Goal: Task Accomplishment & Management: Use online tool/utility

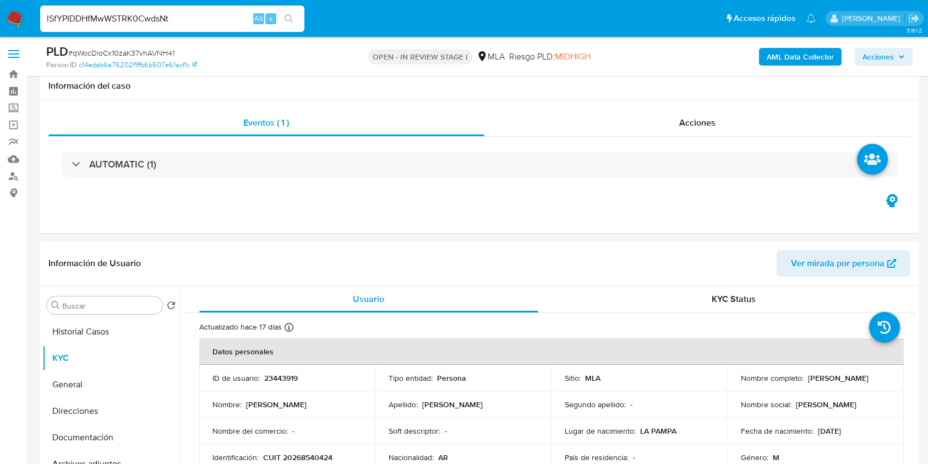
select select "10"
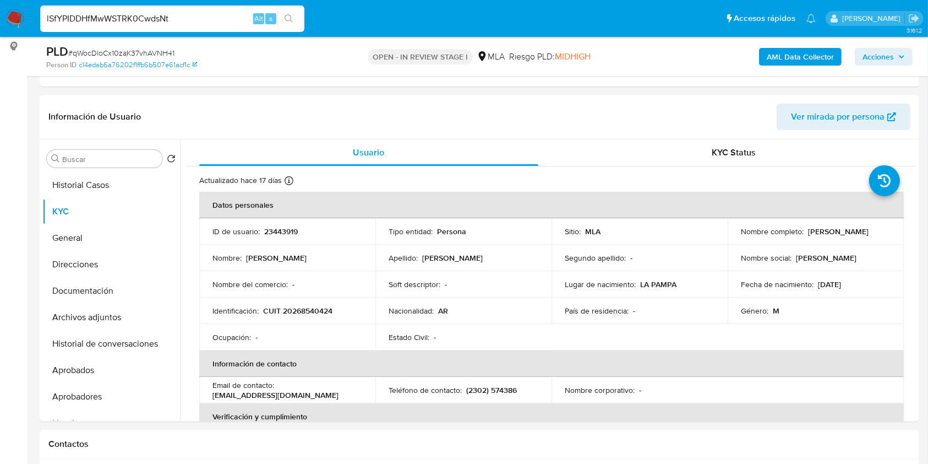
type input "lSfYPIDDHfMwWSTRK0CwdsNt"
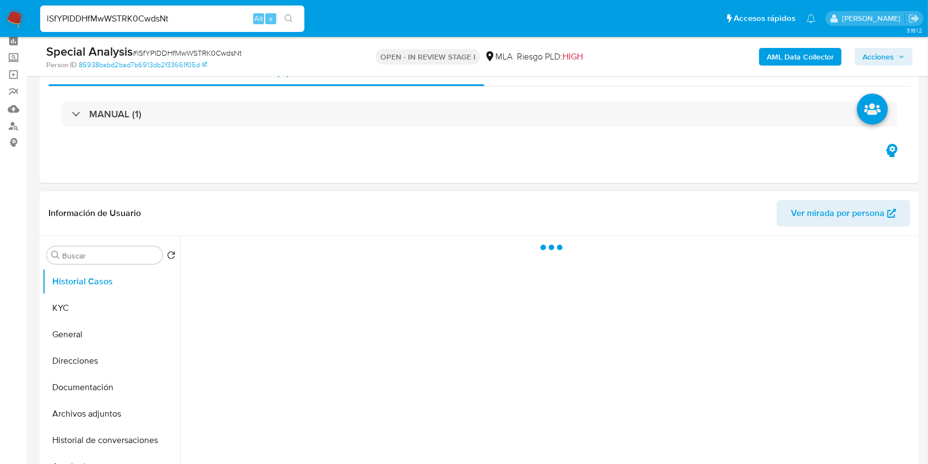
scroll to position [73, 0]
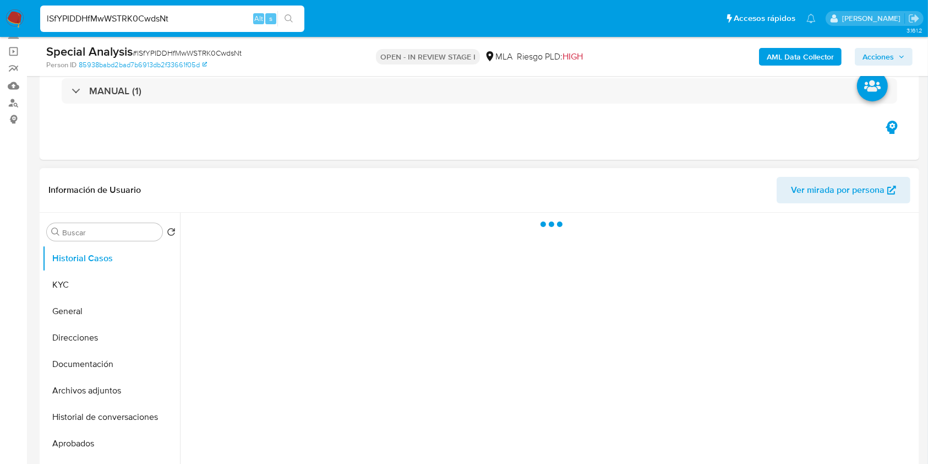
select select "10"
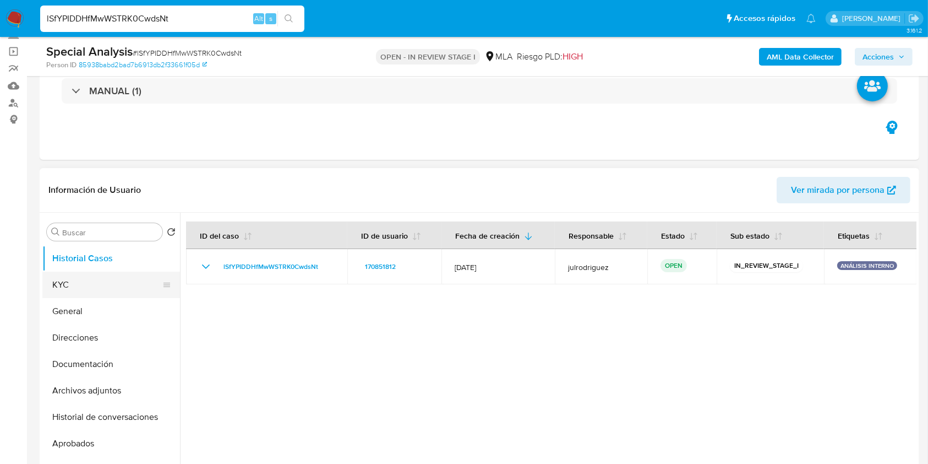
drag, startPoint x: 102, startPoint y: 280, endPoint x: 132, endPoint y: 285, distance: 30.2
click at [102, 280] on button "KYC" at bounding box center [106, 284] width 129 height 26
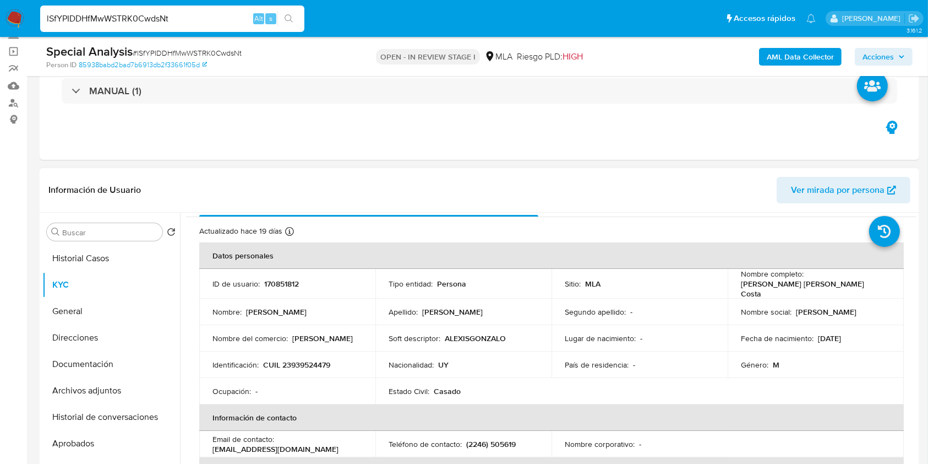
scroll to position [0, 0]
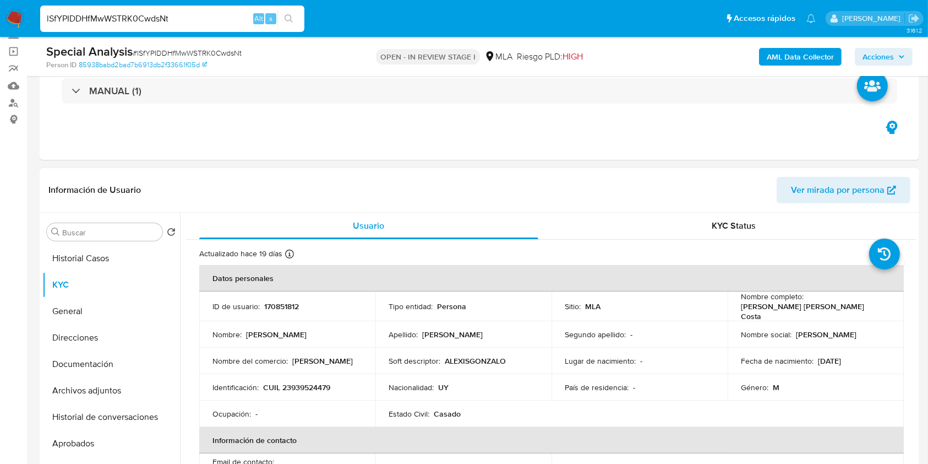
click at [277, 307] on p "170851812" at bounding box center [281, 306] width 35 height 10
copy p "170851812"
click at [94, 309] on button "General" at bounding box center [106, 311] width 129 height 26
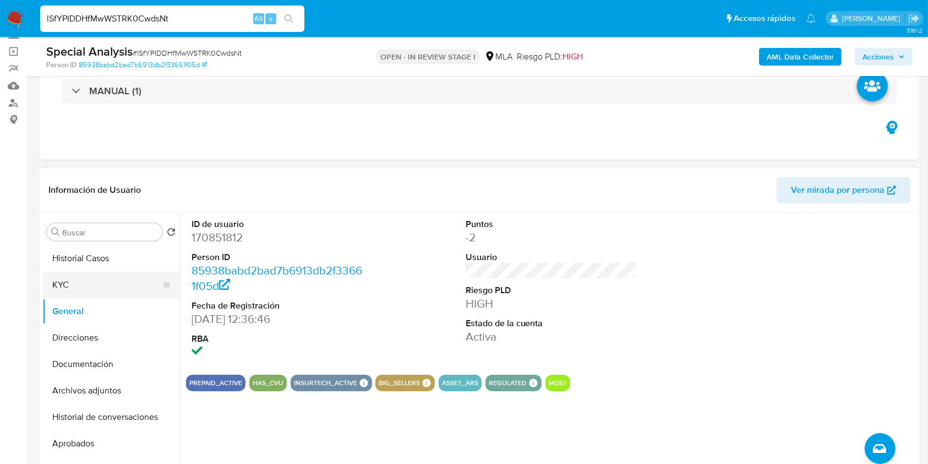
click at [93, 279] on button "KYC" at bounding box center [106, 284] width 129 height 26
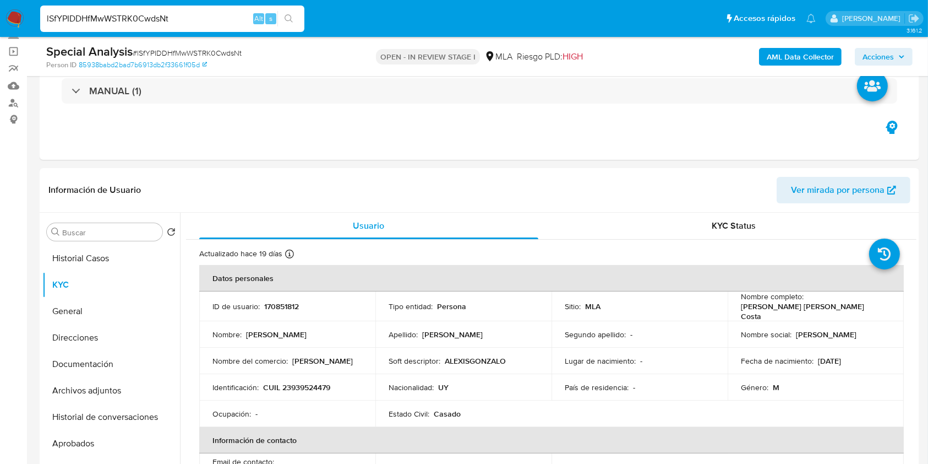
click at [104, 20] on input "lSfYPIDDHfMwWSTRK0CwdsNt" at bounding box center [172, 19] width 264 height 14
paste input "ZkN8KeghHX6KeIBKiGHmdr2j"
type input "ZkN8KeghHX6KeIBKiGHmdr2j"
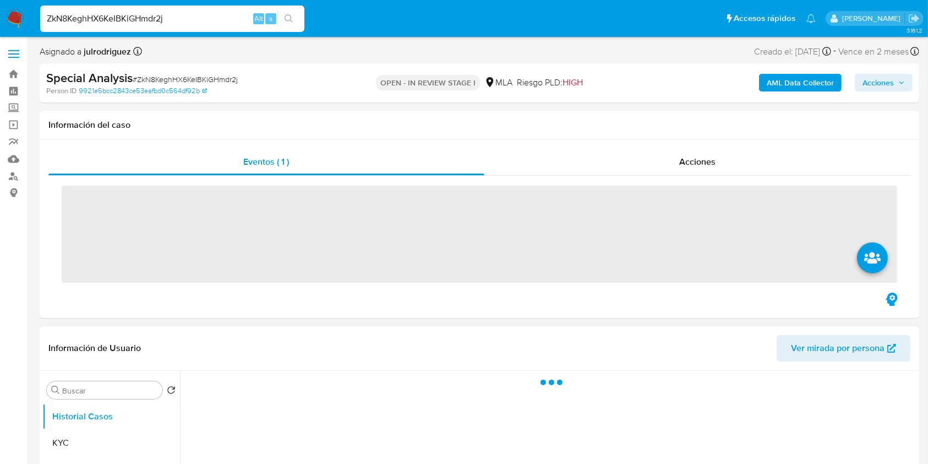
scroll to position [73, 0]
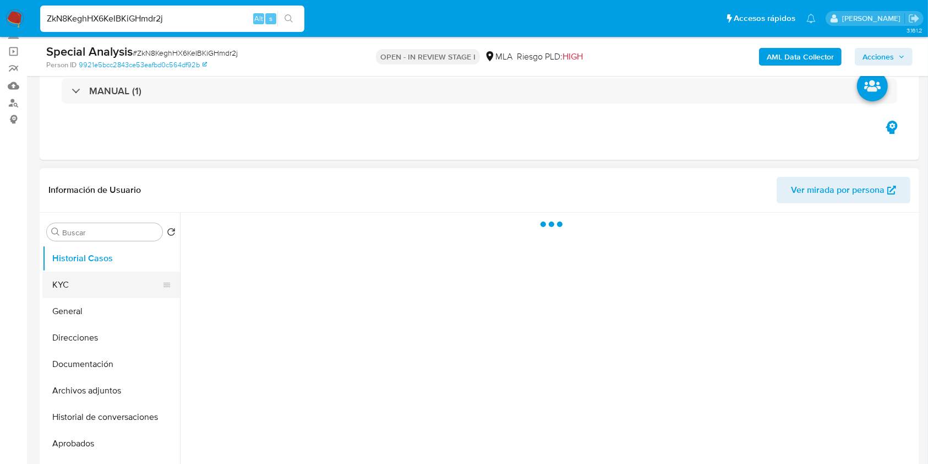
click at [77, 276] on button "KYC" at bounding box center [106, 284] width 129 height 26
select select "10"
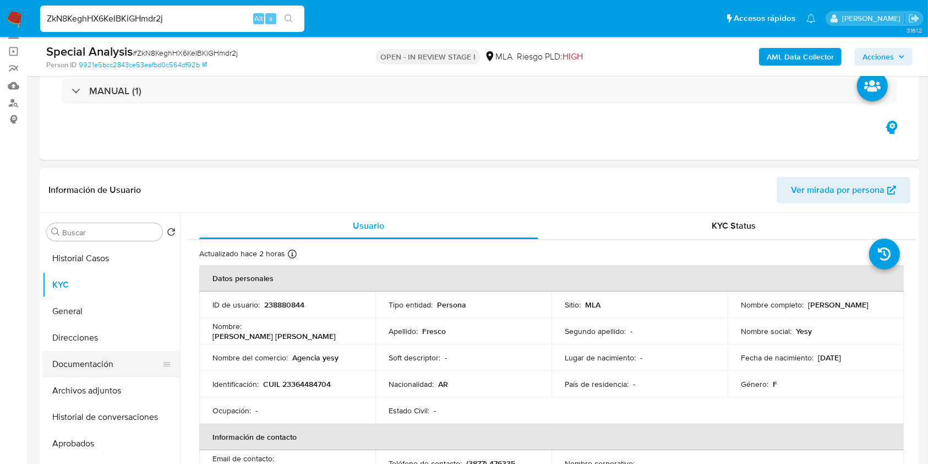
click at [113, 365] on button "Documentación" at bounding box center [106, 364] width 129 height 26
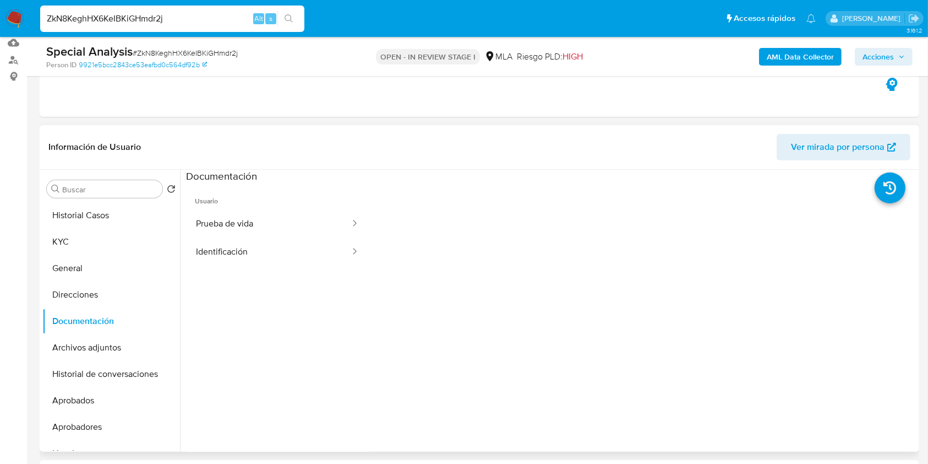
scroll to position [146, 0]
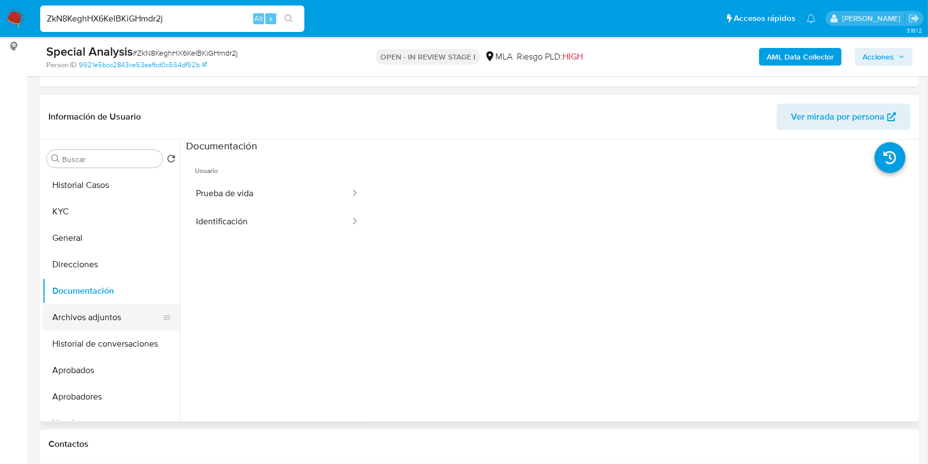
click at [64, 319] on button "Archivos adjuntos" at bounding box center [106, 317] width 129 height 26
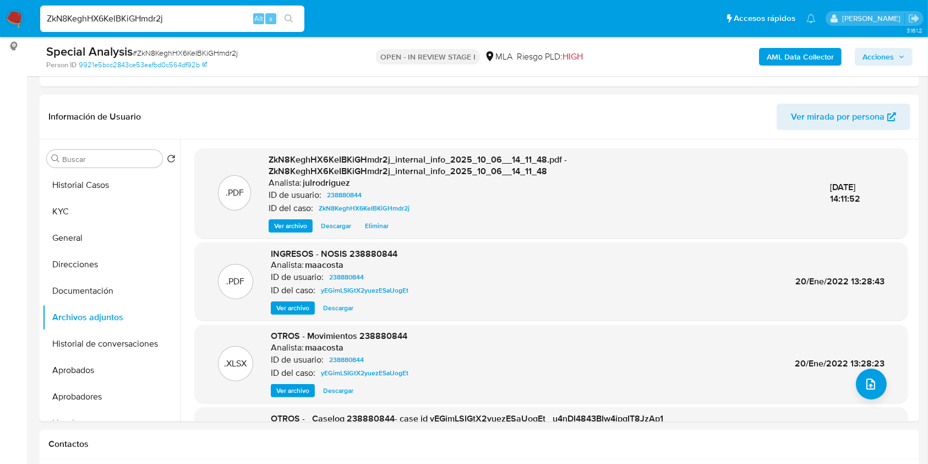
click at [799, 57] on b "AML Data Collector" at bounding box center [800, 57] width 67 height 18
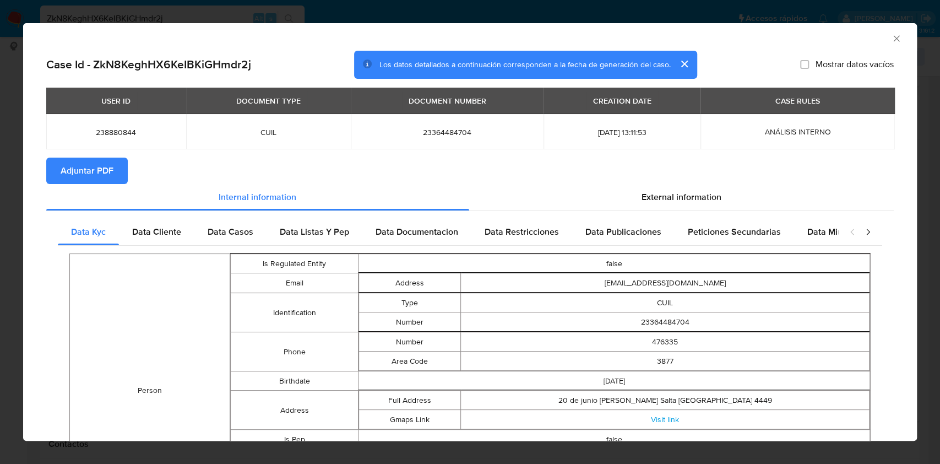
click at [102, 169] on span "Adjuntar PDF" at bounding box center [87, 171] width 53 height 24
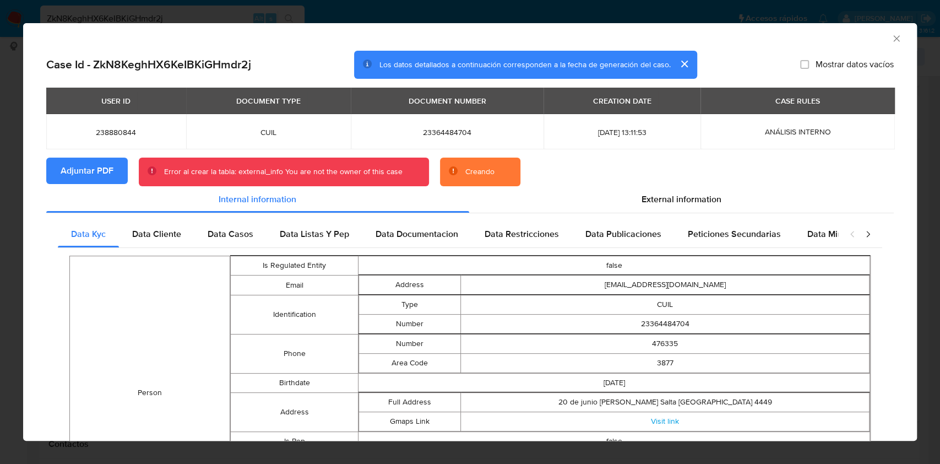
click at [893, 40] on icon "Cerrar ventana" at bounding box center [896, 38] width 6 height 6
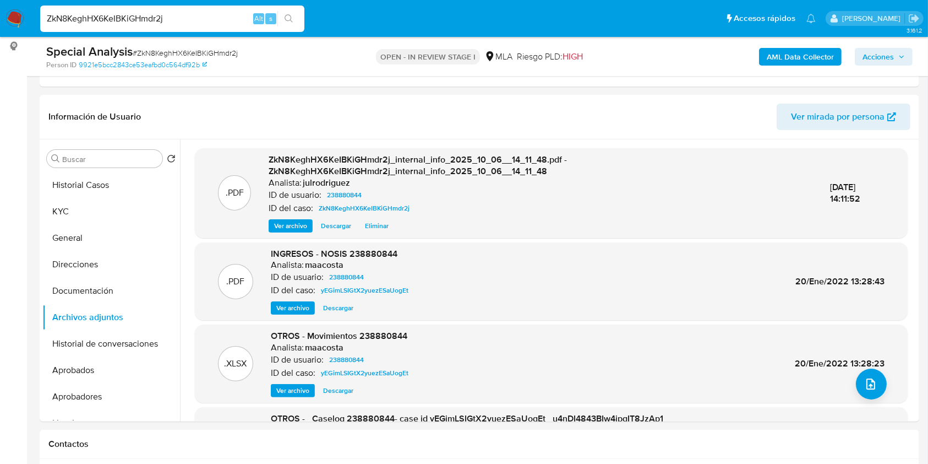
click at [213, 52] on span "# ZkN8KeghHX6KeIBKiGHmdr2j" at bounding box center [185, 52] width 105 height 11
copy span "ZkN8KeghHX6KeIBKiGHmdr2j"
click at [109, 181] on button "Historial Casos" at bounding box center [106, 185] width 129 height 26
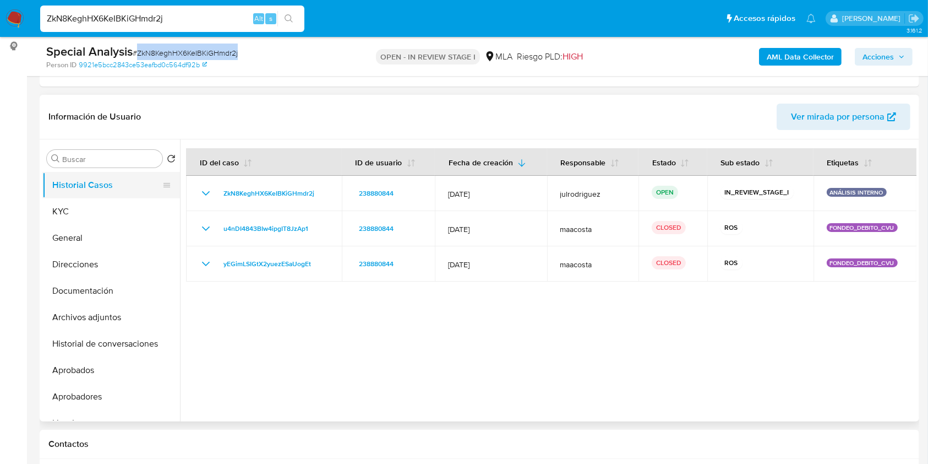
click at [75, 194] on button "Historial Casos" at bounding box center [106, 185] width 129 height 26
click at [214, 50] on span "# ZkN8KeghHX6KeIBKiGHmdr2j" at bounding box center [185, 52] width 105 height 11
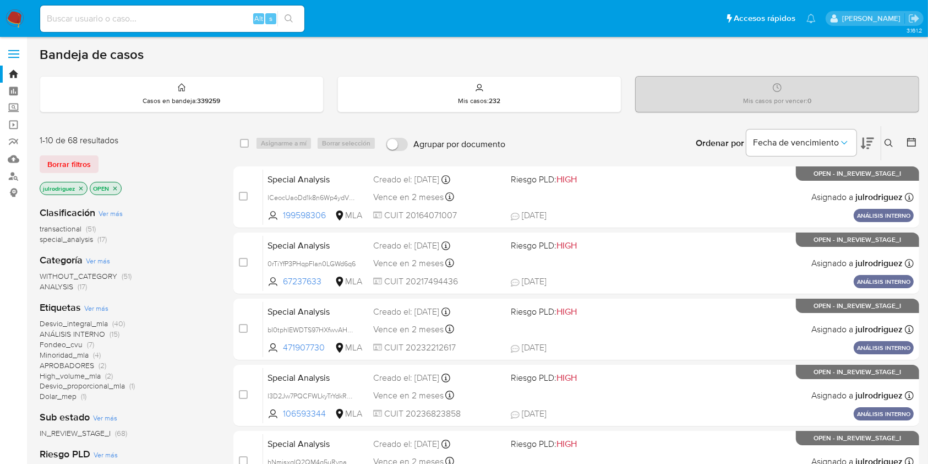
click at [704, 137] on button at bounding box center [891, 143] width 18 height 13
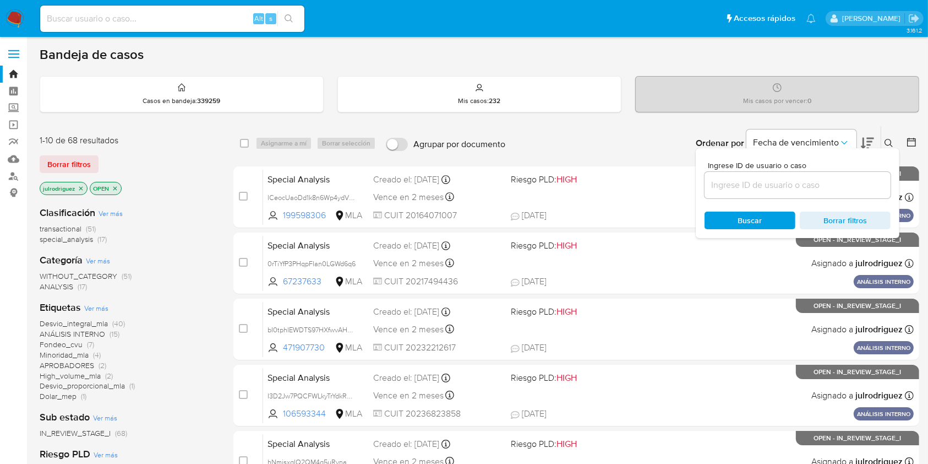
click at [704, 184] on input at bounding box center [798, 185] width 186 height 14
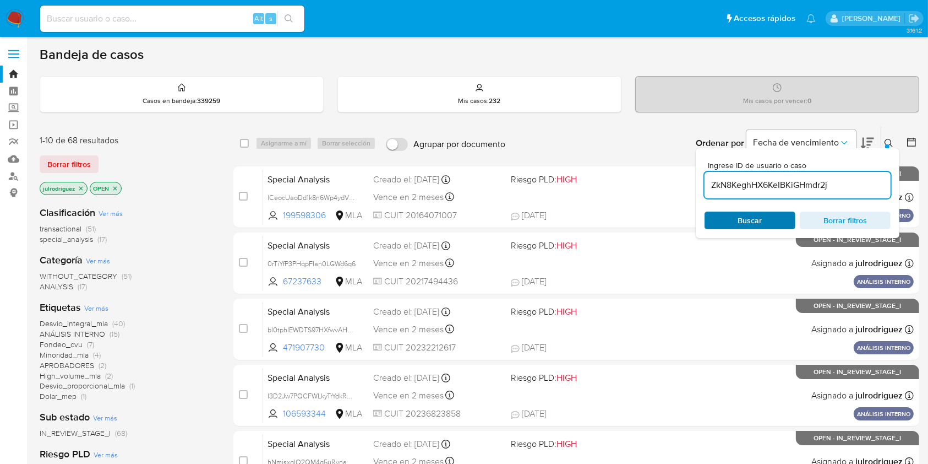
type input "ZkN8KeghHX6KeIBKiGHmdr2j"
click at [704, 213] on span "Buscar" at bounding box center [750, 220] width 75 height 15
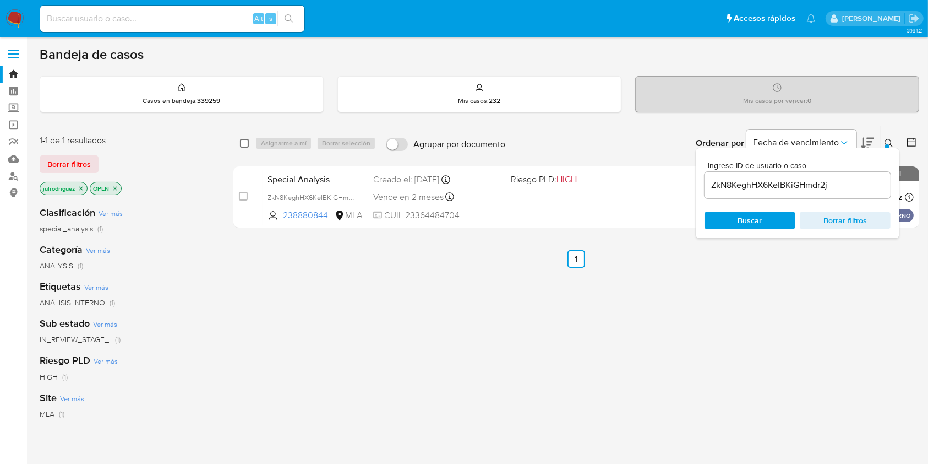
click at [244, 139] on input "checkbox" at bounding box center [244, 143] width 9 height 9
checkbox input "true"
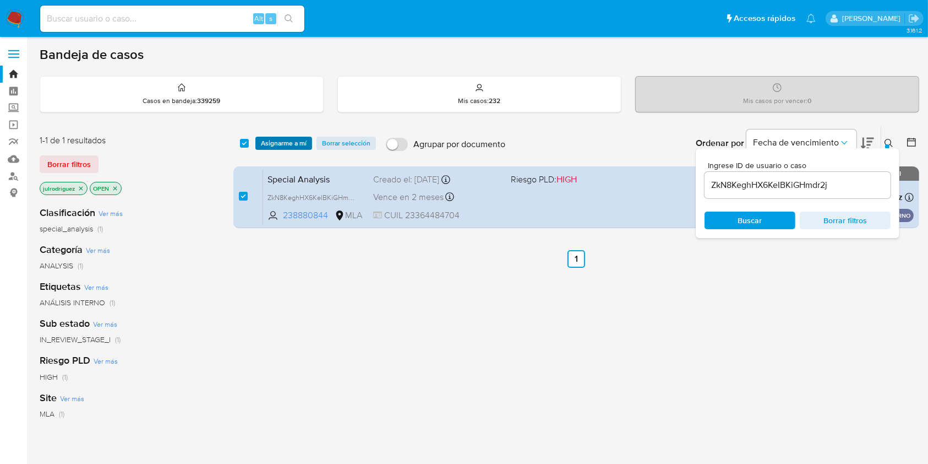
click at [271, 139] on span "Asignarme a mí" at bounding box center [284, 143] width 46 height 11
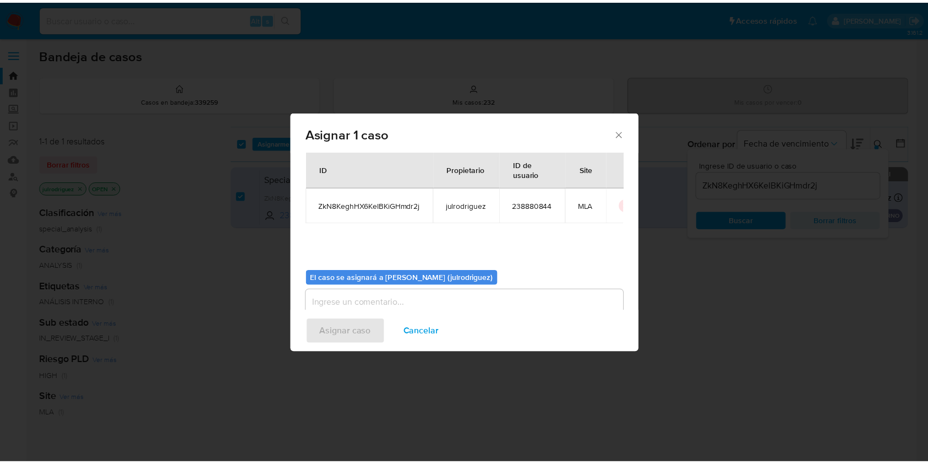
scroll to position [56, 0]
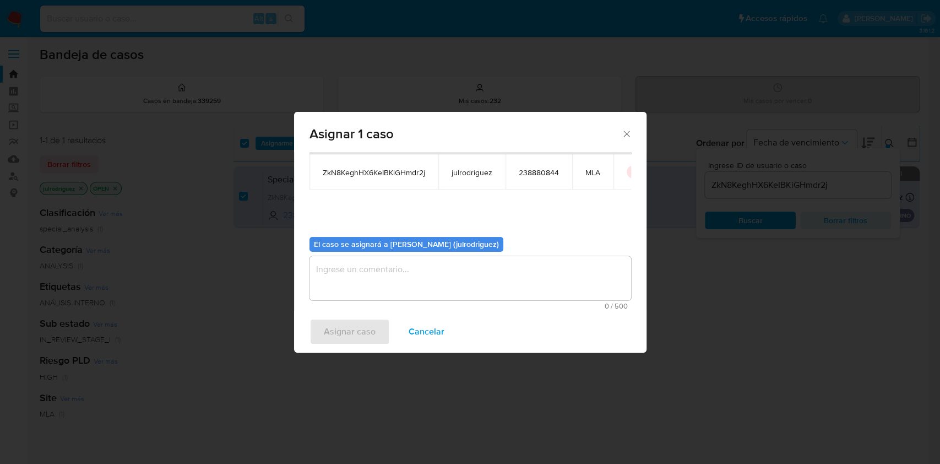
click at [418, 284] on textarea "assign-modal" at bounding box center [470, 278] width 322 height 44
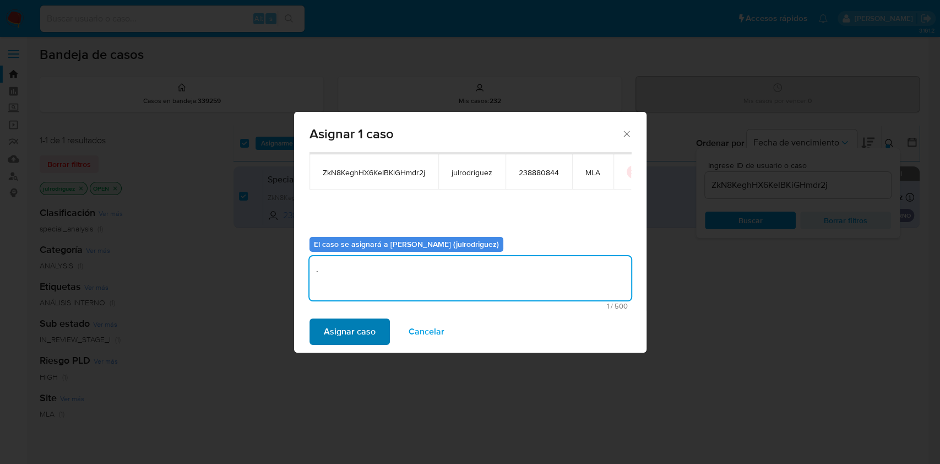
type textarea "."
click at [348, 338] on span "Asignar caso" at bounding box center [350, 331] width 52 height 24
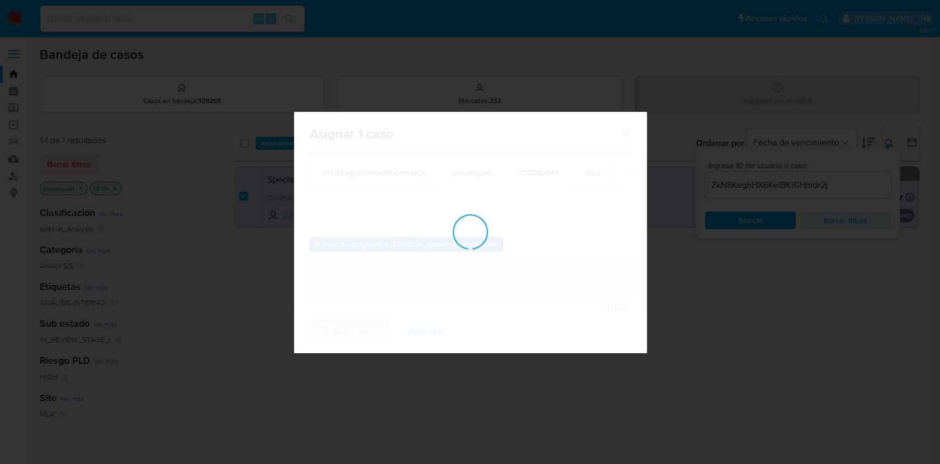
checkbox input "false"
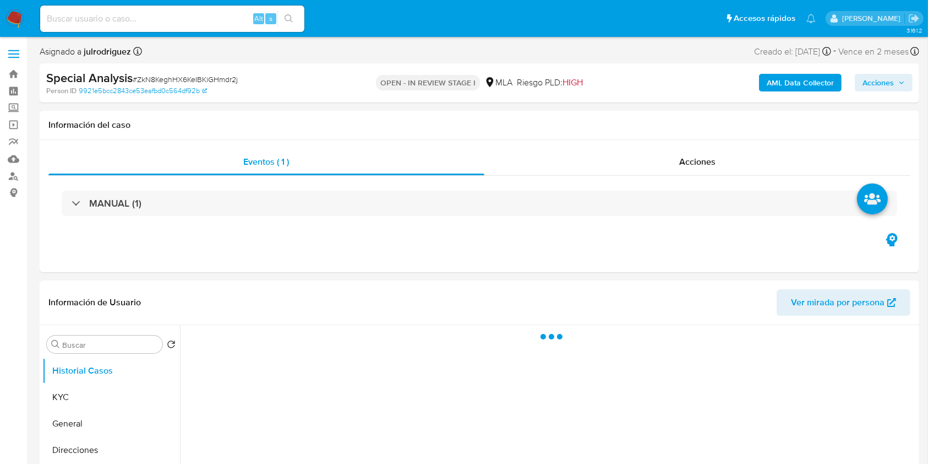
click at [776, 76] on b "AML Data Collector" at bounding box center [800, 83] width 67 height 18
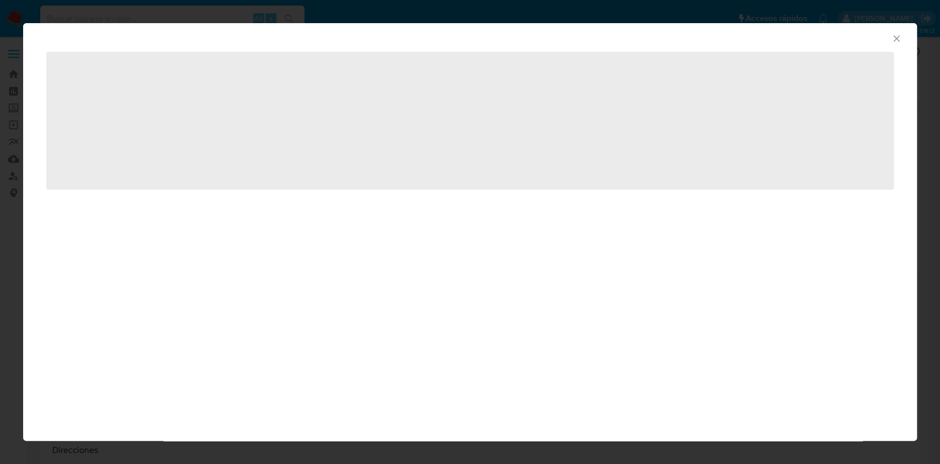
select select "10"
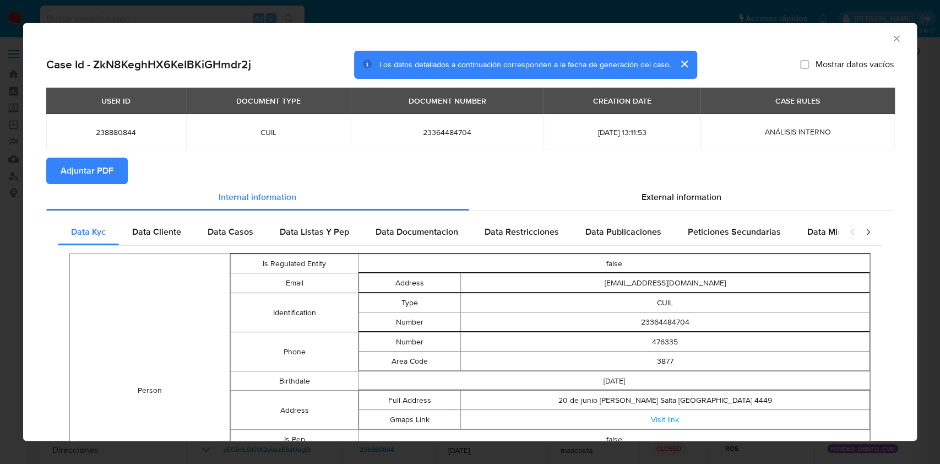
click at [111, 170] on span "Adjuntar PDF" at bounding box center [87, 171] width 53 height 24
drag, startPoint x: 897, startPoint y: 35, endPoint x: 890, endPoint y: 35, distance: 7.2
click at [895, 34] on div "AML Data Collector" at bounding box center [470, 37] width 894 height 28
click at [891, 37] on icon "Cerrar ventana" at bounding box center [896, 38] width 11 height 11
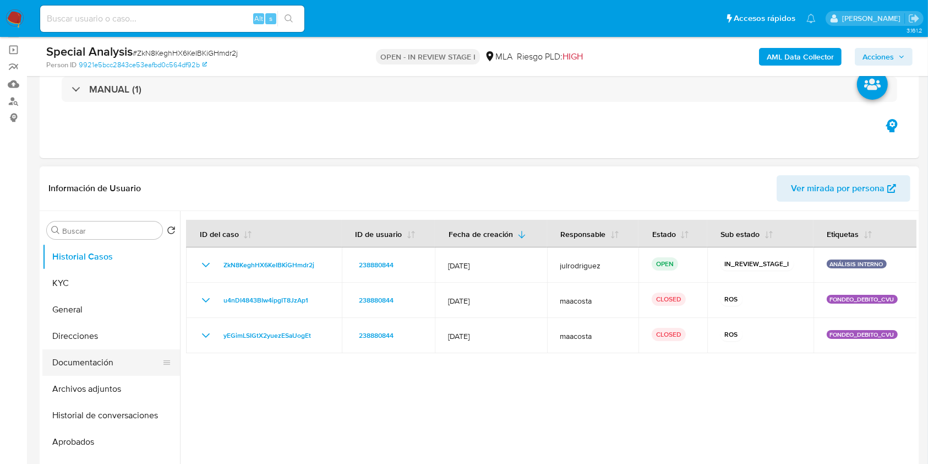
scroll to position [146, 0]
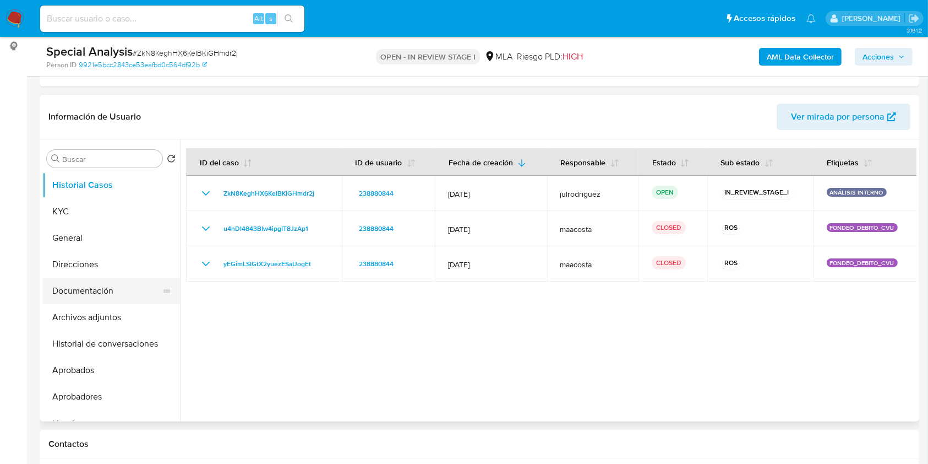
click at [100, 296] on button "Documentación" at bounding box center [106, 291] width 129 height 26
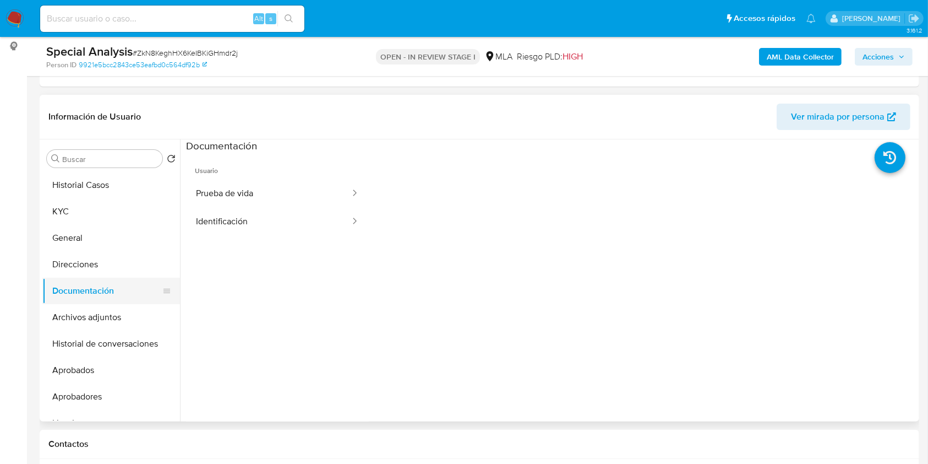
click at [102, 302] on button "Documentación" at bounding box center [106, 291] width 129 height 26
click at [106, 320] on button "Archivos adjuntos" at bounding box center [106, 317] width 129 height 26
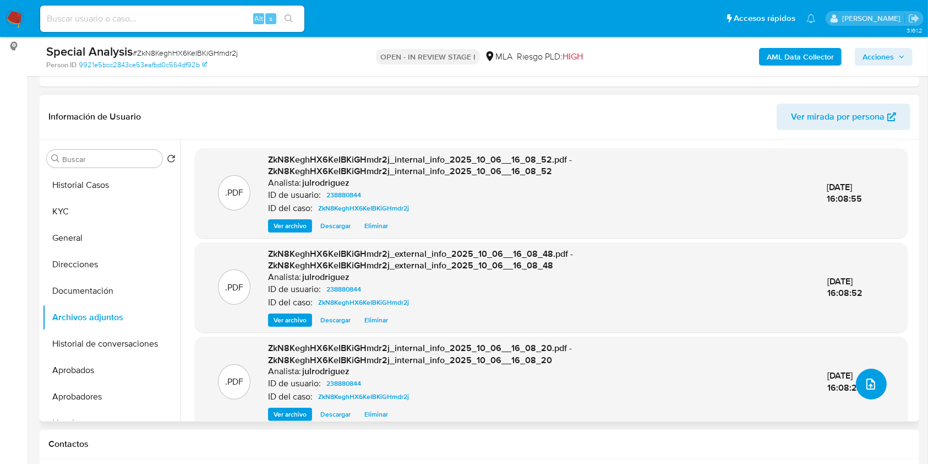
click at [877, 383] on button "upload-file" at bounding box center [871, 383] width 31 height 31
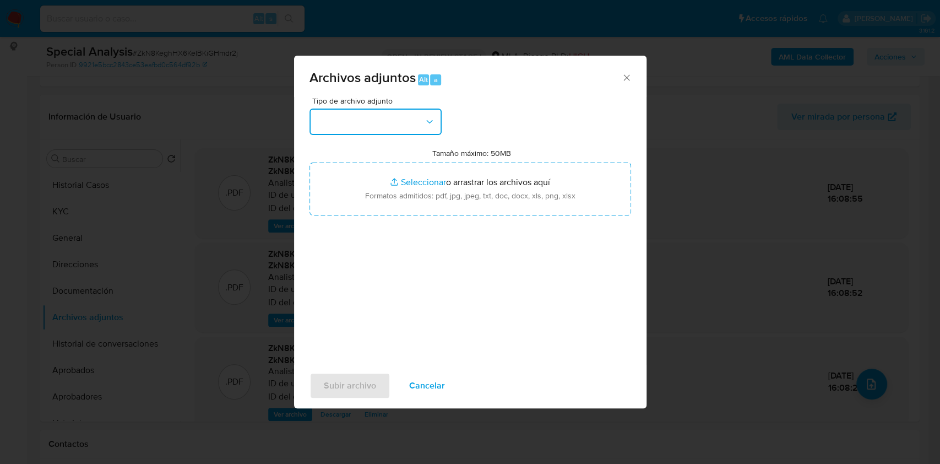
click at [385, 132] on button "button" at bounding box center [375, 121] width 132 height 26
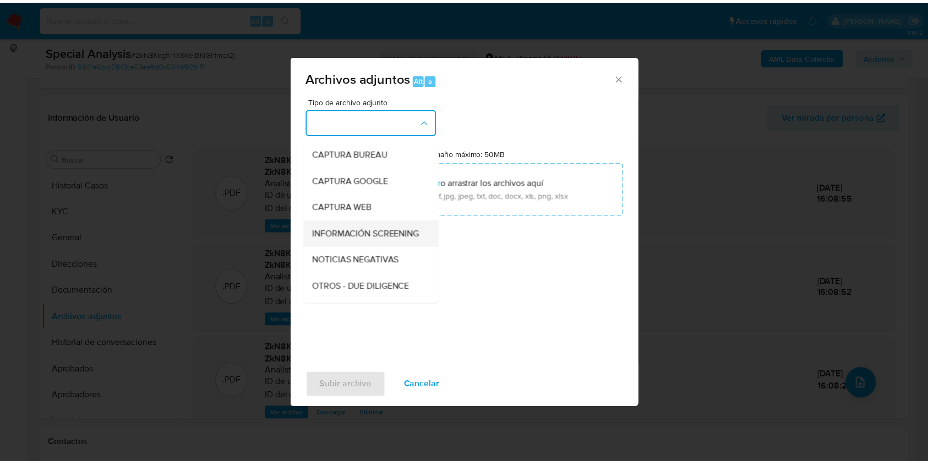
scroll to position [73, 0]
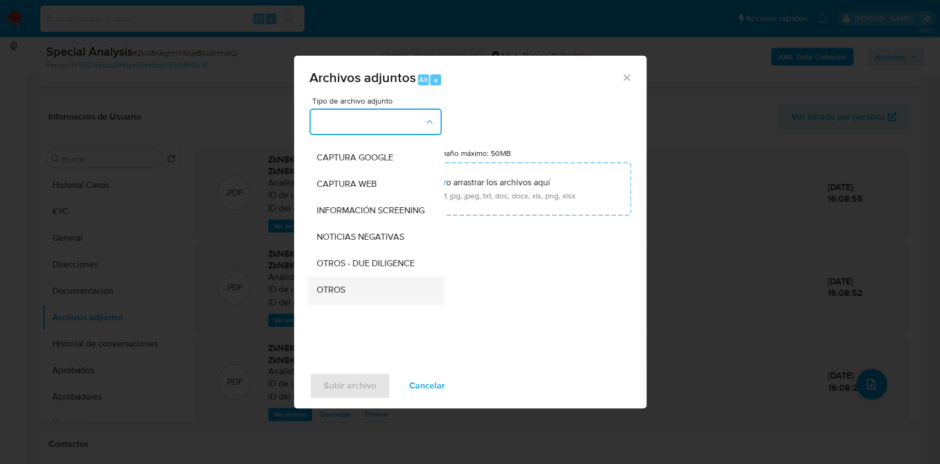
click at [347, 296] on div "OTROS" at bounding box center [372, 289] width 112 height 26
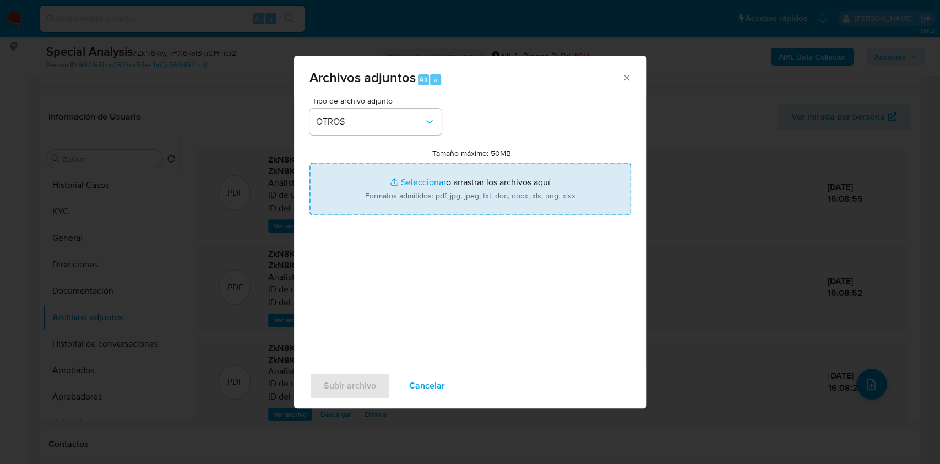
click at [422, 177] on input "Tamaño máximo: 50MB Seleccionar archivos" at bounding box center [470, 188] width 322 height 53
type input "C:\fakepath\Movimientos - 238880844 - ZkN8KeghHX6KeIBKiGHmdr2j.xlsx"
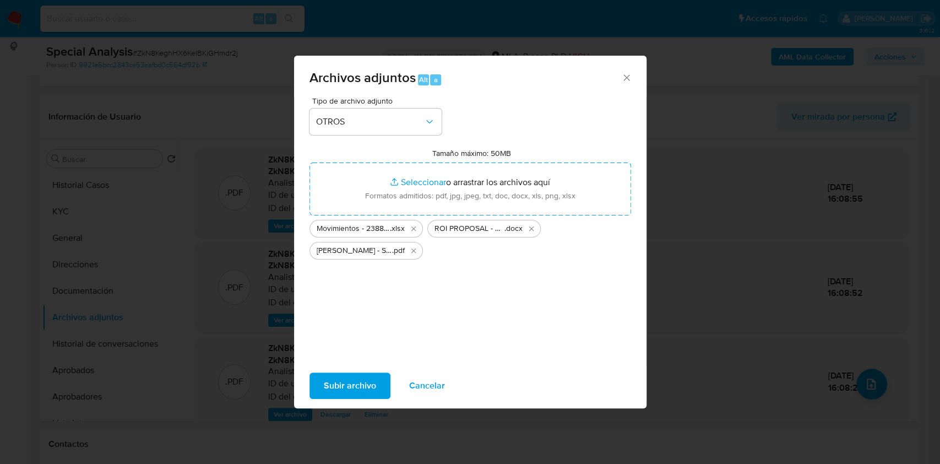
click at [330, 379] on span "Subir archivo" at bounding box center [350, 385] width 52 height 24
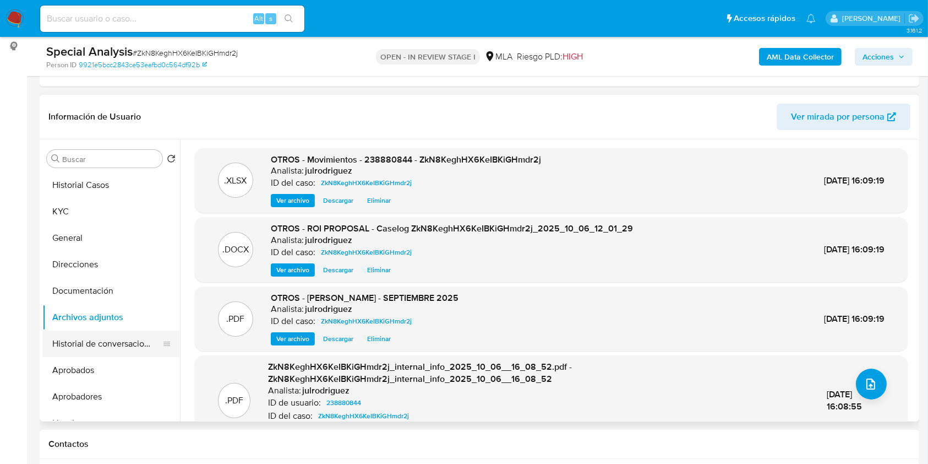
click at [100, 344] on button "Historial de conversaciones" at bounding box center [106, 343] width 129 height 26
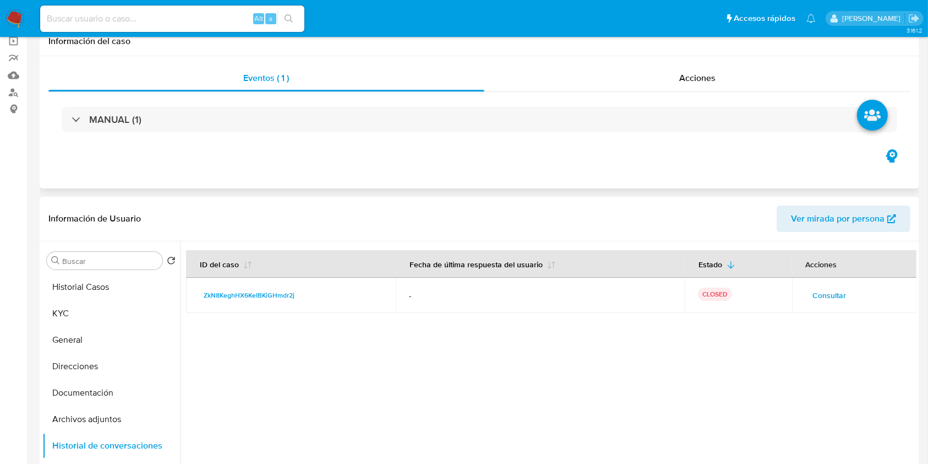
scroll to position [0, 0]
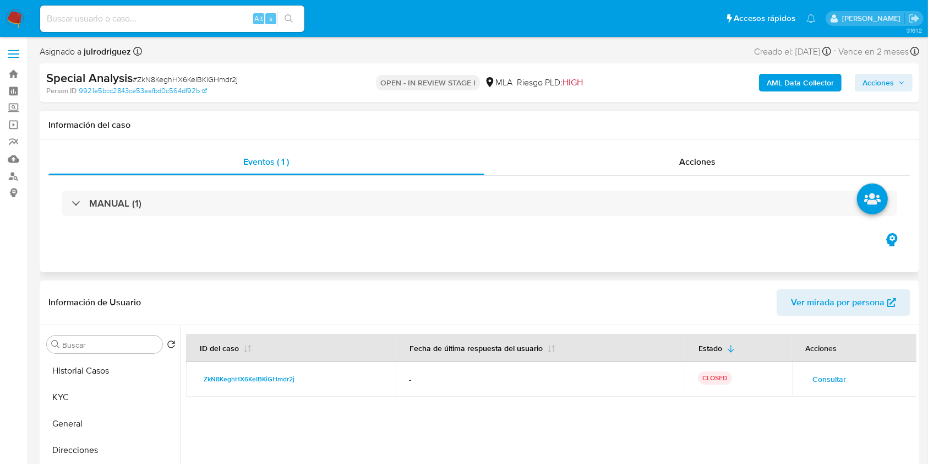
click at [701, 147] on div "Eventos ( 1 ) Acciones MANUAL (1)" at bounding box center [480, 206] width 880 height 132
click at [704, 152] on div "Acciones" at bounding box center [698, 162] width 427 height 26
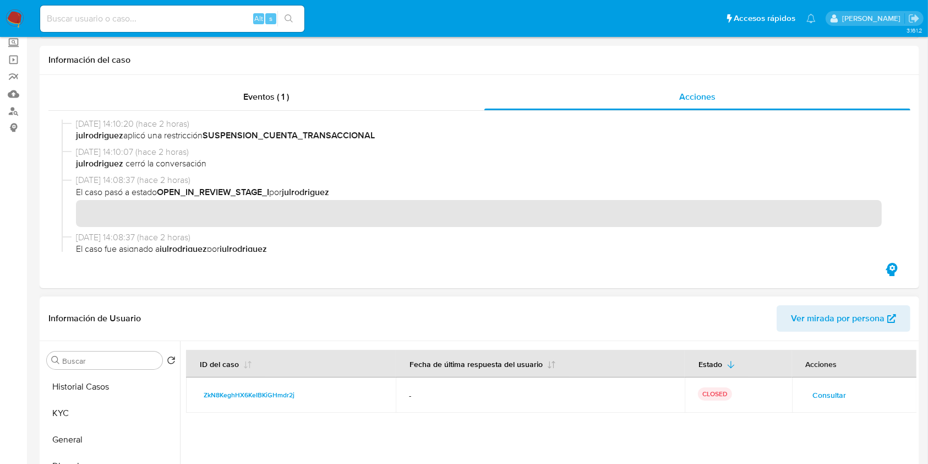
scroll to position [220, 0]
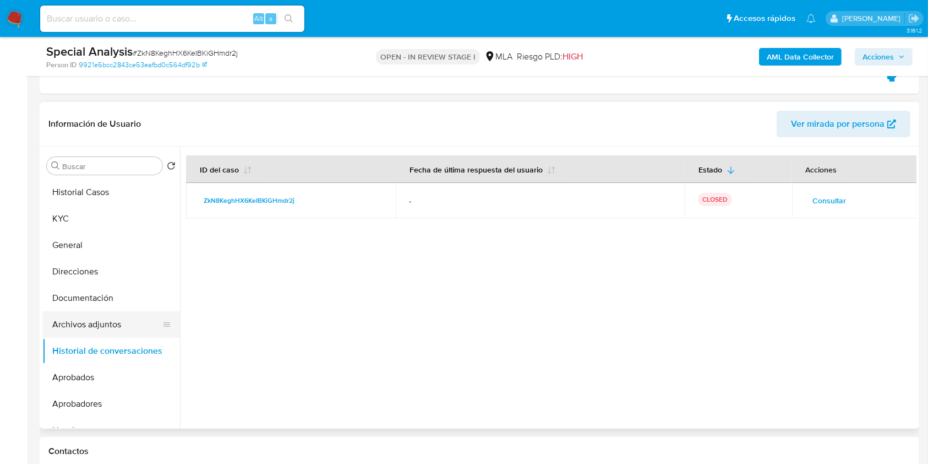
click at [108, 325] on button "Archivos adjuntos" at bounding box center [106, 324] width 129 height 26
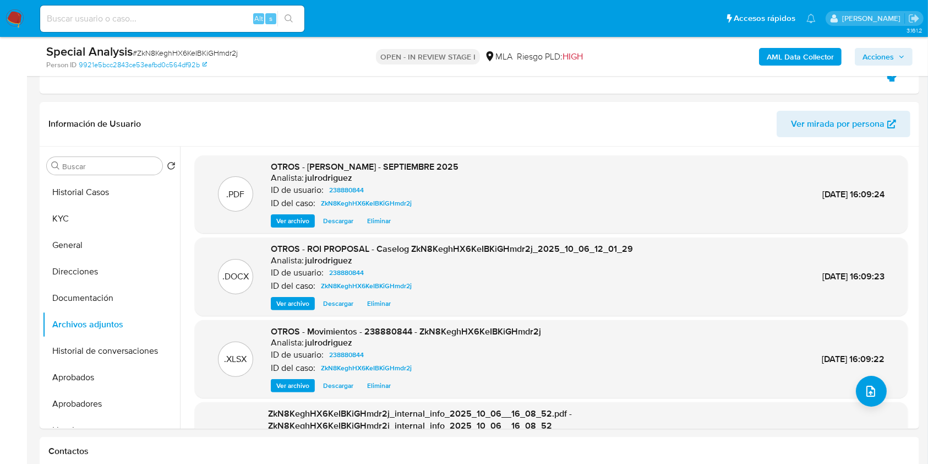
click at [889, 58] on span "Acciones" at bounding box center [878, 57] width 31 height 18
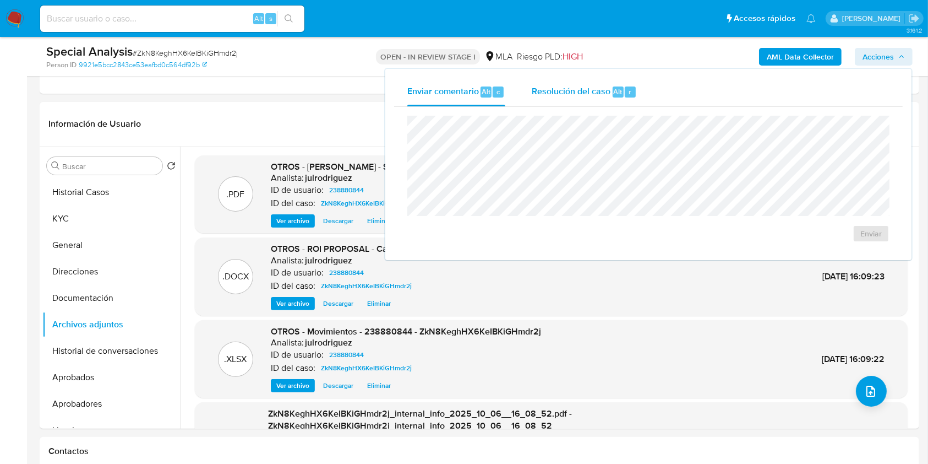
click at [595, 80] on div "Resolución del caso Alt r" at bounding box center [584, 92] width 105 height 29
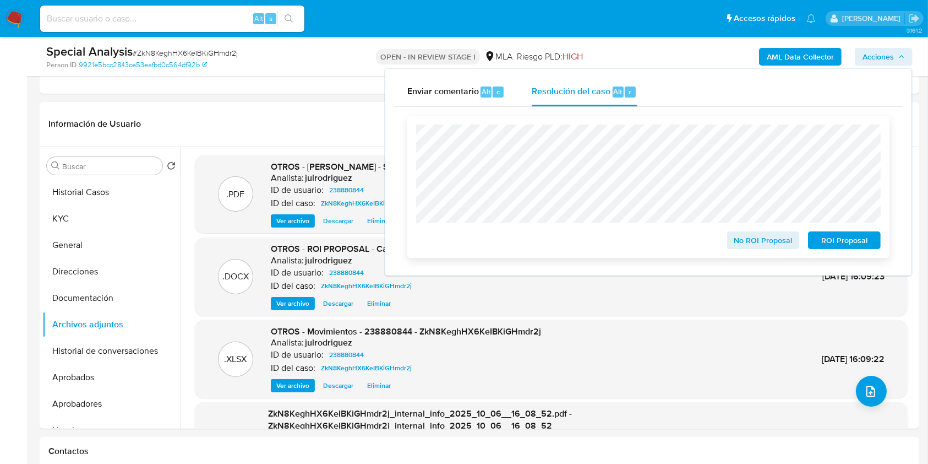
click at [839, 243] on span "ROI Proposal" at bounding box center [844, 239] width 57 height 15
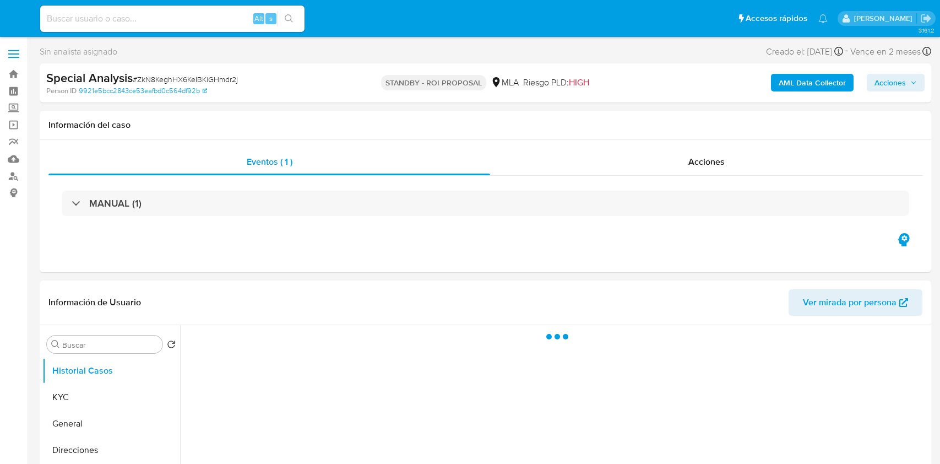
select select "10"
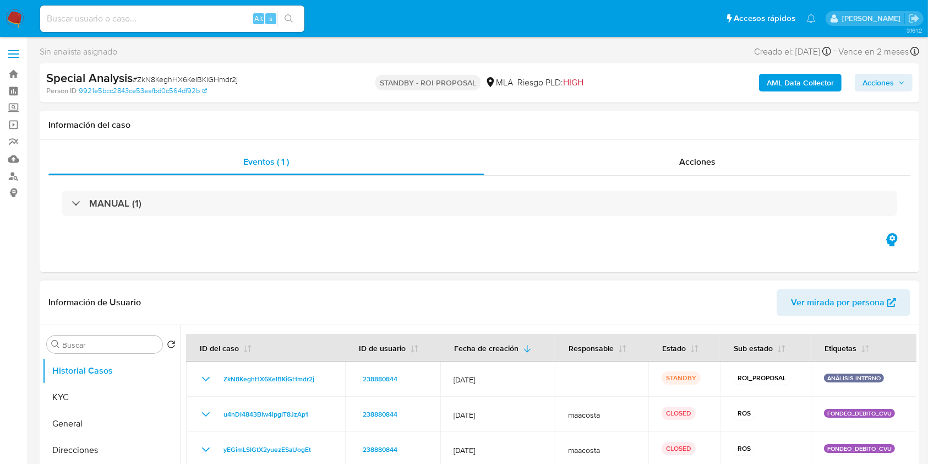
scroll to position [146, 0]
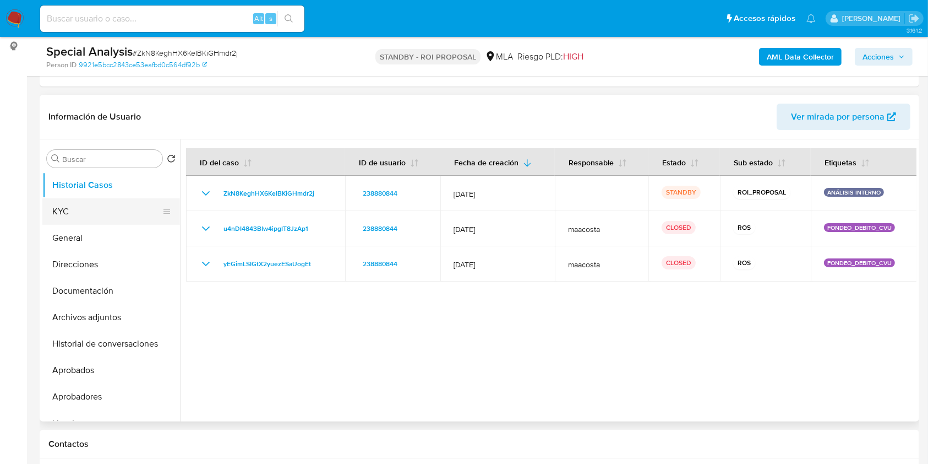
click at [81, 204] on button "KYC" at bounding box center [106, 211] width 129 height 26
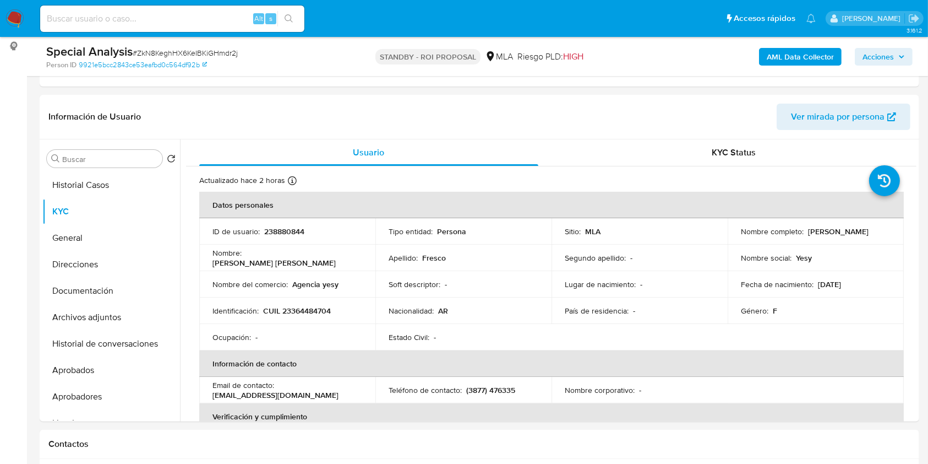
click at [132, 19] on input at bounding box center [172, 19] width 264 height 14
paste input "lSfYPIDDHfMwWSTRK0CwdsNt"
type input "lSfYPIDDHfMwWSTRK0CwdsNt"
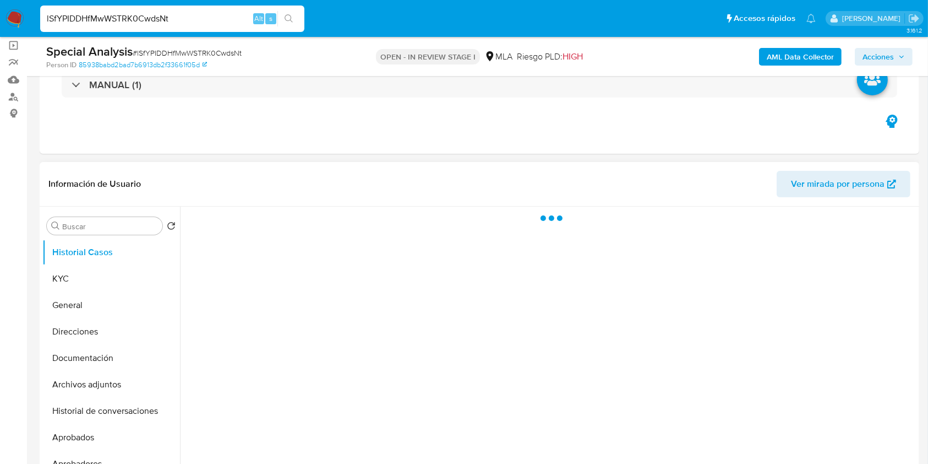
scroll to position [146, 0]
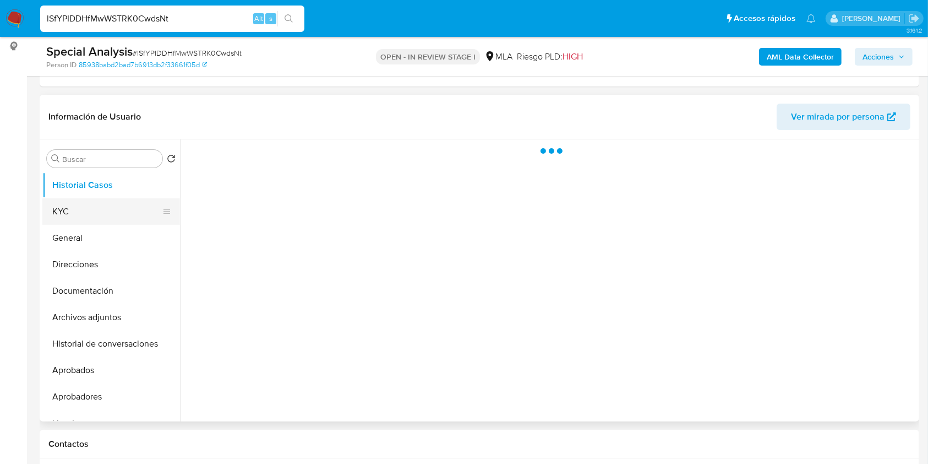
click at [80, 215] on button "KYC" at bounding box center [106, 211] width 129 height 26
select select "10"
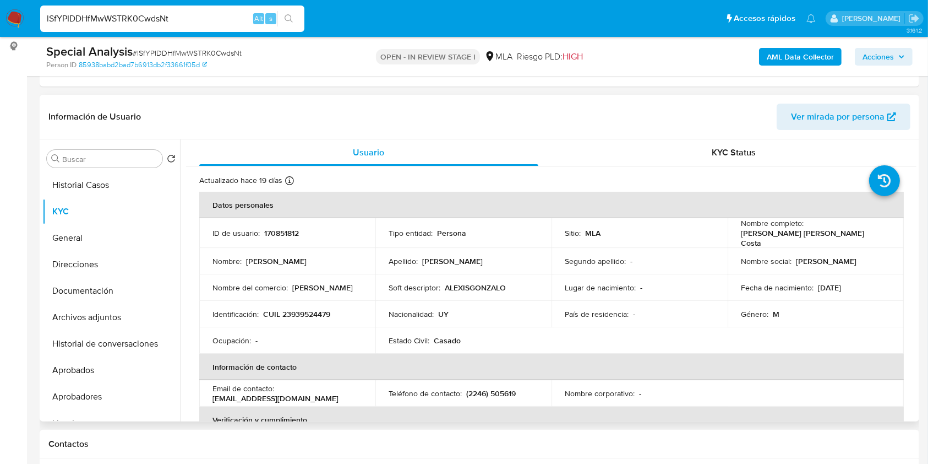
click at [317, 309] on p "CUIL 23939524479" at bounding box center [296, 314] width 67 height 10
click at [307, 309] on p "CUIL 23939524479" at bounding box center [296, 314] width 67 height 10
copy p "23939524479"
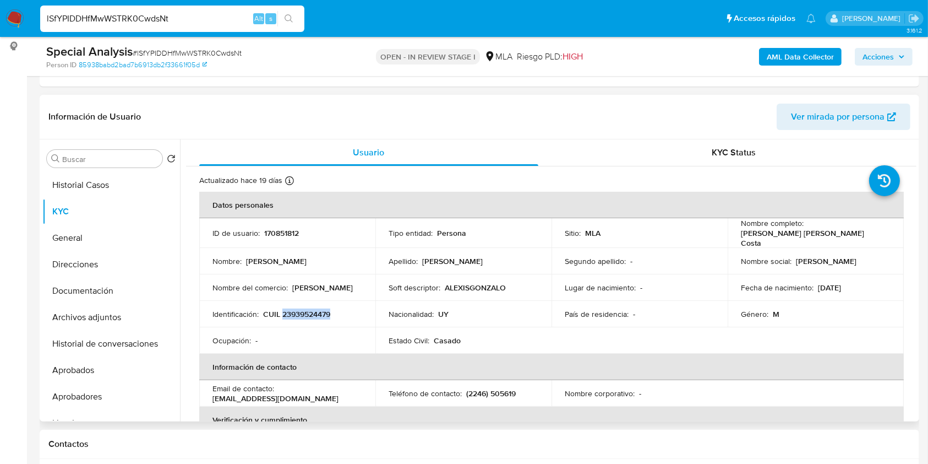
click at [293, 309] on p "CUIL 23939524479" at bounding box center [296, 314] width 67 height 10
copy p "23939524479"
click at [309, 303] on td "Identificación : CUIL 23939524479" at bounding box center [287, 314] width 176 height 26
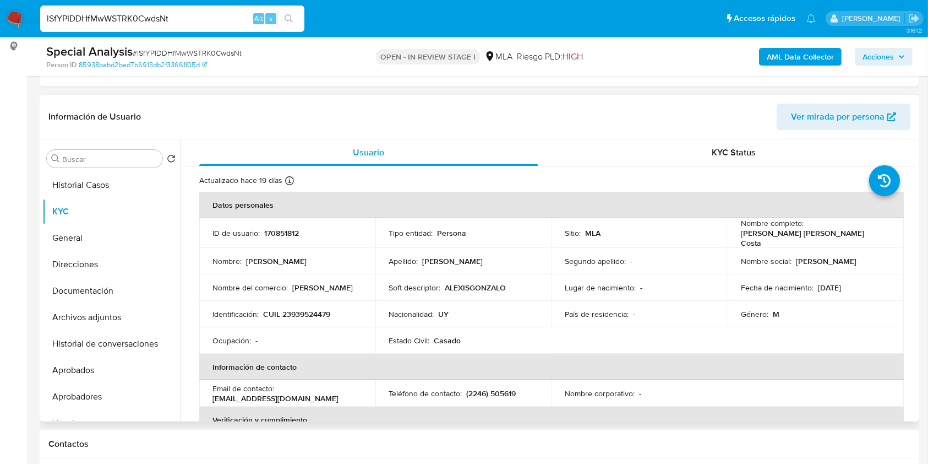
click at [286, 311] on p "CUIL 23939524479" at bounding box center [296, 314] width 67 height 10
click at [317, 309] on p "CUIL 23939524479" at bounding box center [296, 314] width 67 height 10
